Goal: Information Seeking & Learning: Learn about a topic

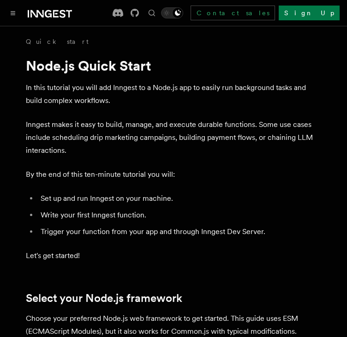
click at [43, 11] on icon at bounding box center [36, 13] width 13 height 7
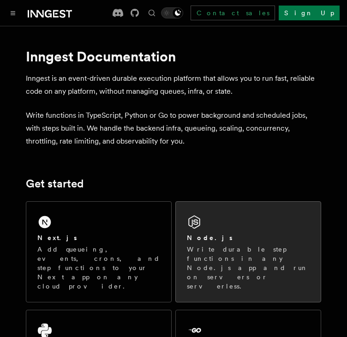
click at [238, 246] on p "Write durable step functions in any Node.js app and run on servers or serverles…" at bounding box center [248, 267] width 123 height 46
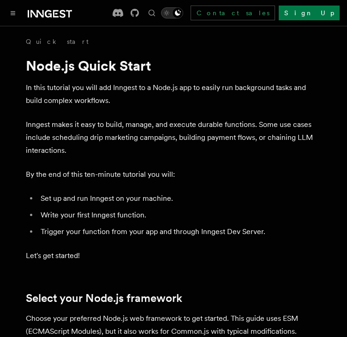
click at [183, 14] on div "Toggle dark mode" at bounding box center [177, 12] width 11 height 11
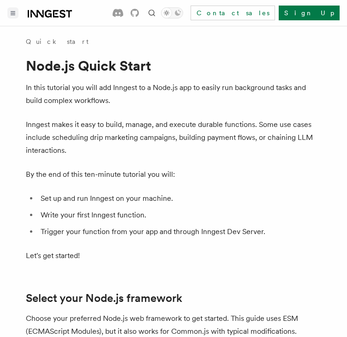
click at [11, 10] on button "Toggle navigation" at bounding box center [12, 12] width 11 height 11
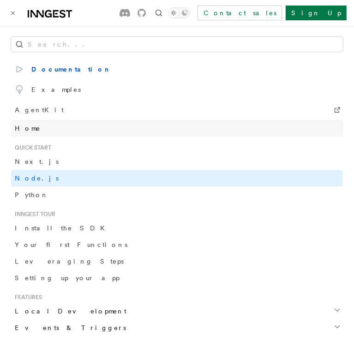
click at [42, 130] on link "Home" at bounding box center [177, 128] width 332 height 17
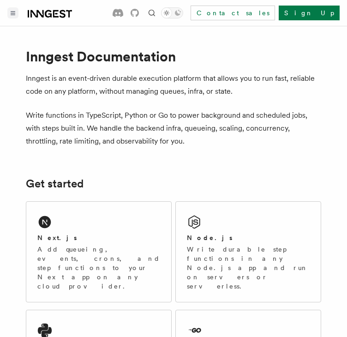
click at [10, 8] on button "Toggle navigation" at bounding box center [12, 12] width 11 height 11
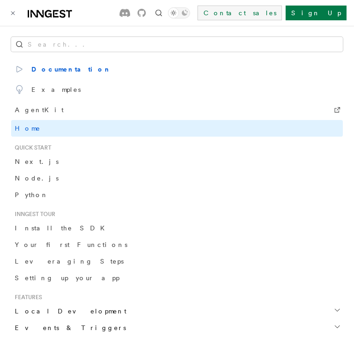
click at [282, 12] on link "Contact sales" at bounding box center [239, 13] width 84 height 15
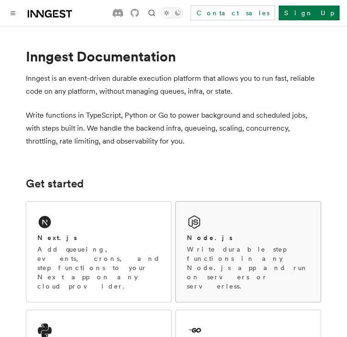
click at [215, 216] on div "Node.js Write durable step functions in any Node.js app and run on servers or s…" at bounding box center [248, 252] width 145 height 100
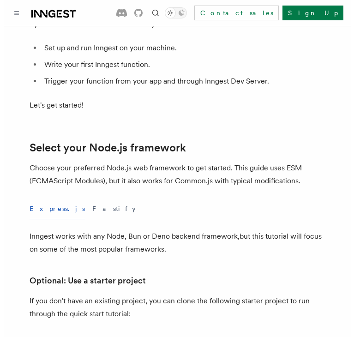
scroll to position [77, 0]
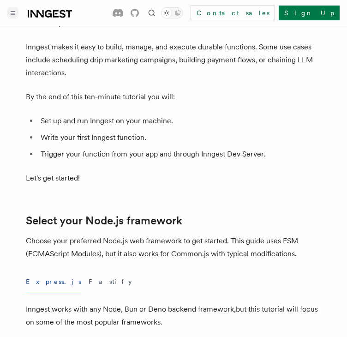
click at [15, 12] on icon "Toggle navigation" at bounding box center [13, 13] width 4 height 3
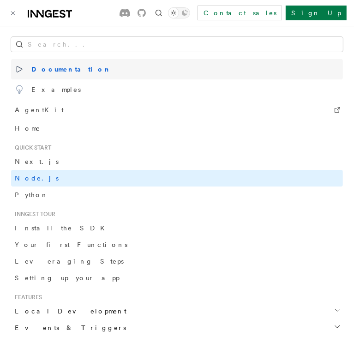
click at [50, 71] on span "Documentation" at bounding box center [63, 69] width 96 height 13
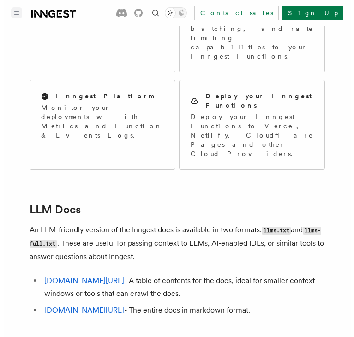
scroll to position [940, 0]
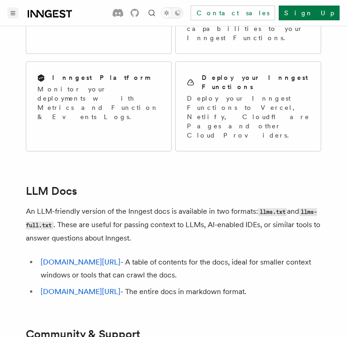
click at [14, 12] on icon "Toggle navigation" at bounding box center [13, 13] width 4 height 3
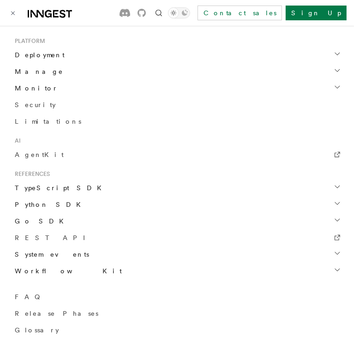
scroll to position [492, 0]
